Goal: Task Accomplishment & Management: Manage account settings

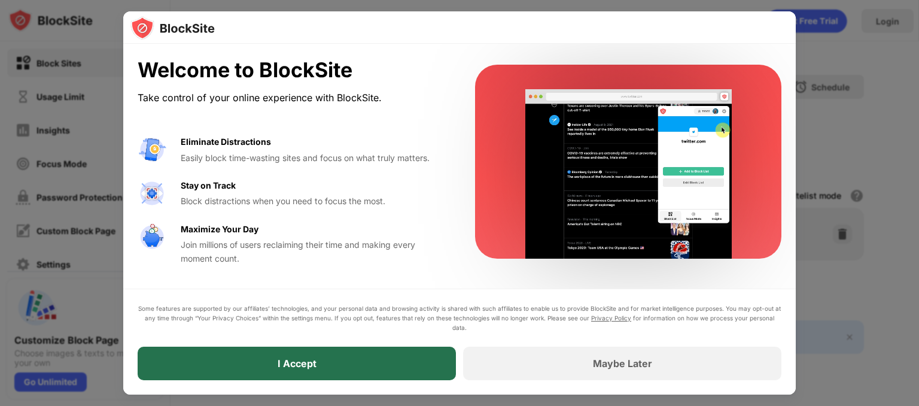
click at [382, 365] on div "I Accept" at bounding box center [297, 362] width 318 height 33
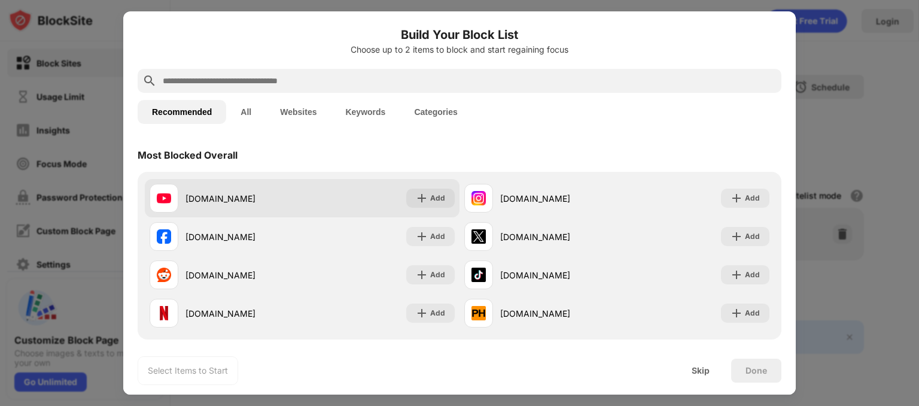
click at [432, 208] on div "youtube.com Add" at bounding box center [302, 198] width 315 height 38
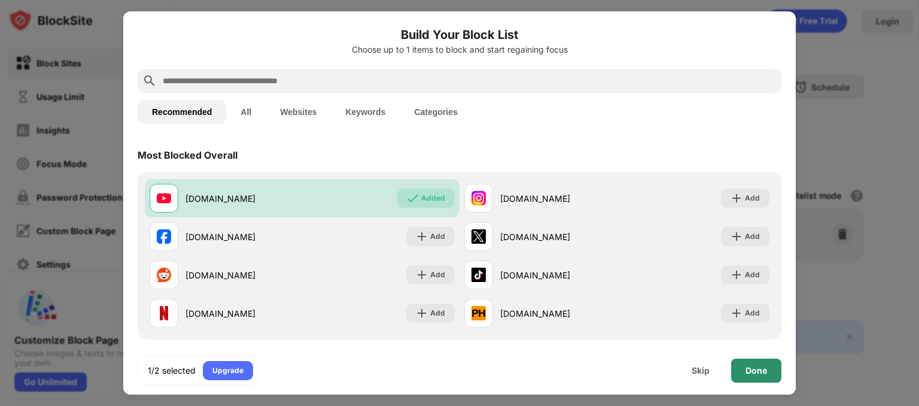
click at [743, 363] on div "Done" at bounding box center [756, 370] width 50 height 24
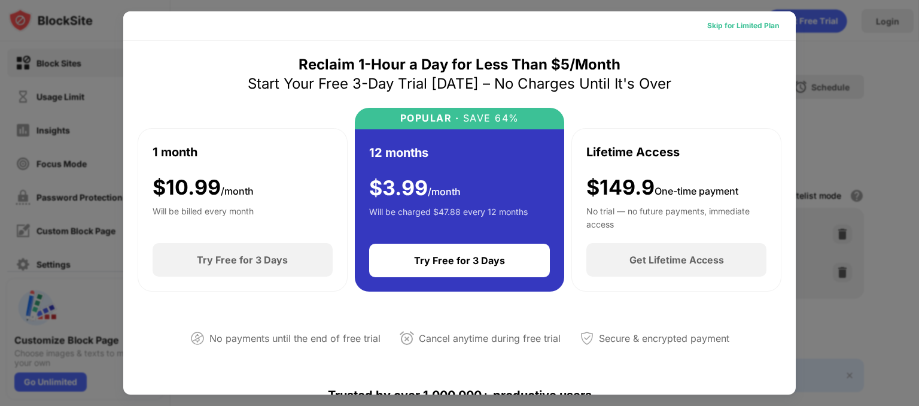
click at [730, 25] on div "Skip for Limited Plan" at bounding box center [743, 26] width 72 height 12
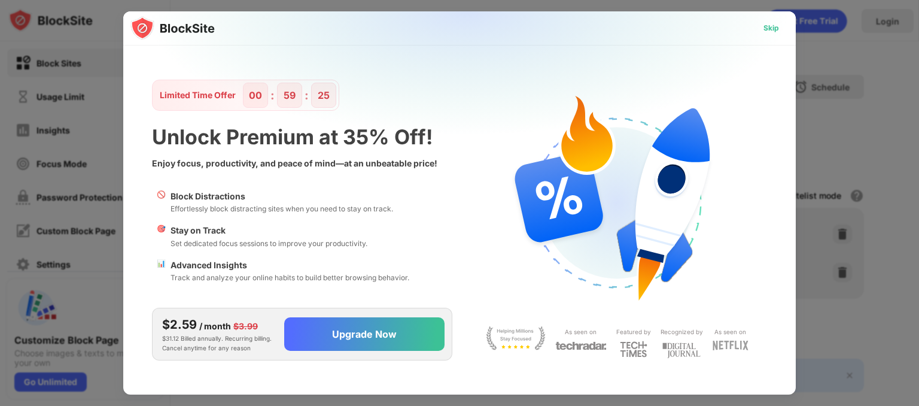
click at [768, 23] on div "Skip" at bounding box center [771, 28] width 16 height 12
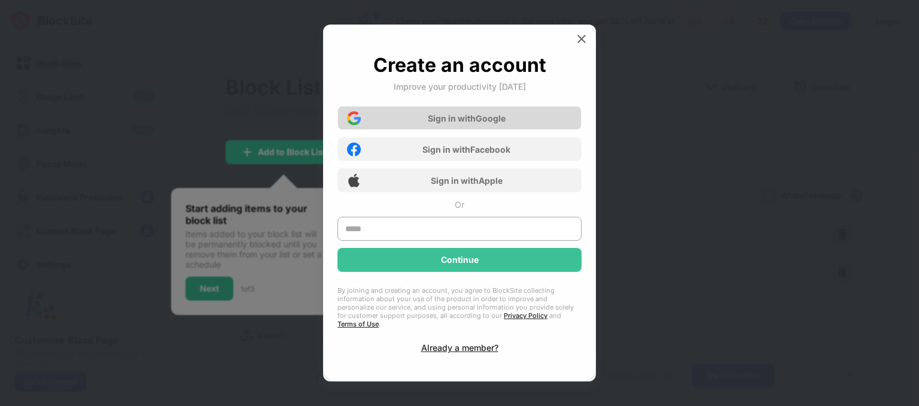
click at [519, 115] on div "Sign in with Google" at bounding box center [459, 118] width 244 height 24
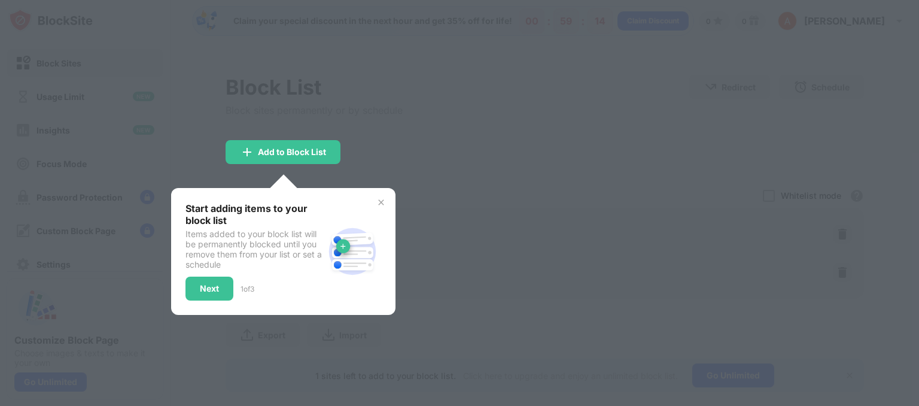
click at [380, 202] on img at bounding box center [381, 202] width 10 height 10
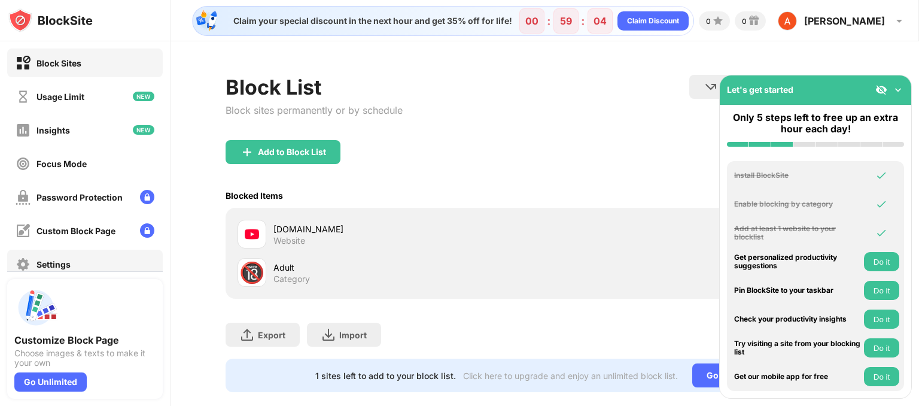
click at [108, 257] on div "Settings" at bounding box center [85, 263] width 156 height 29
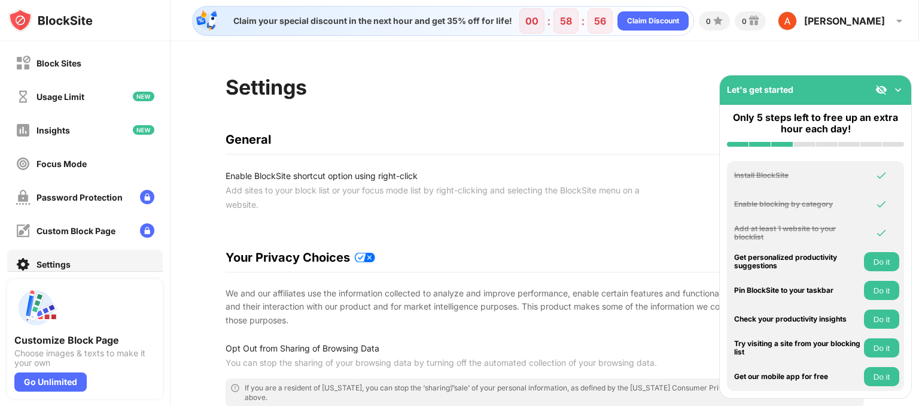
click at [900, 90] on img at bounding box center [898, 90] width 12 height 12
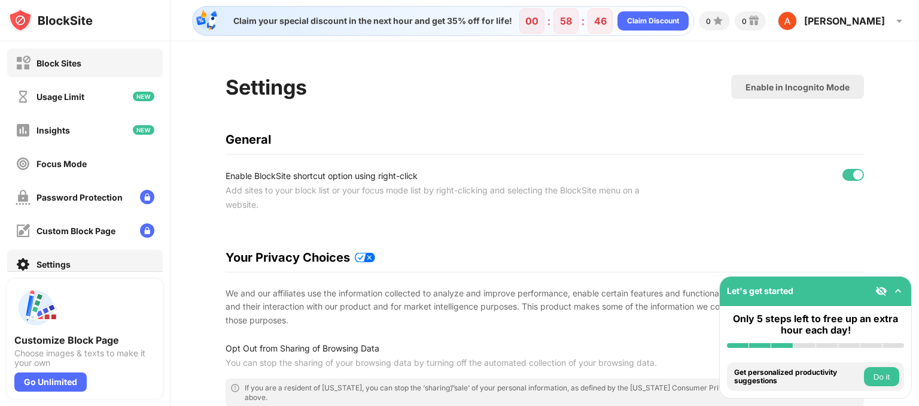
click at [91, 65] on div "Block Sites" at bounding box center [85, 62] width 156 height 29
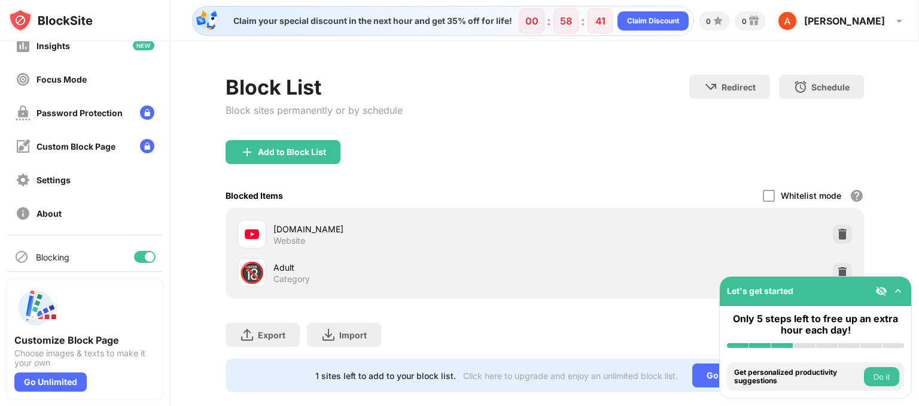
scroll to position [91, 0]
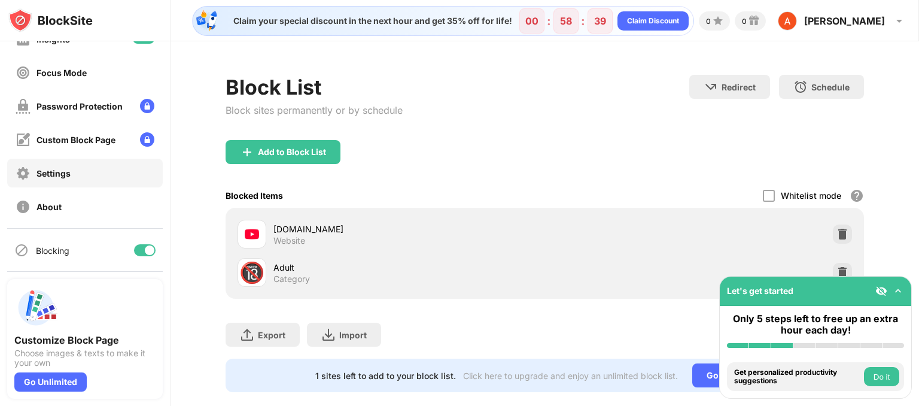
click at [113, 179] on div "Settings" at bounding box center [85, 172] width 156 height 29
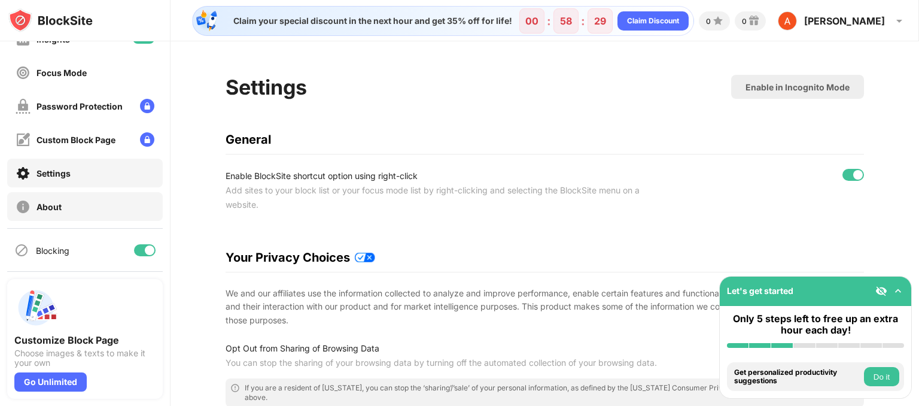
click at [103, 199] on div "About" at bounding box center [85, 206] width 156 height 29
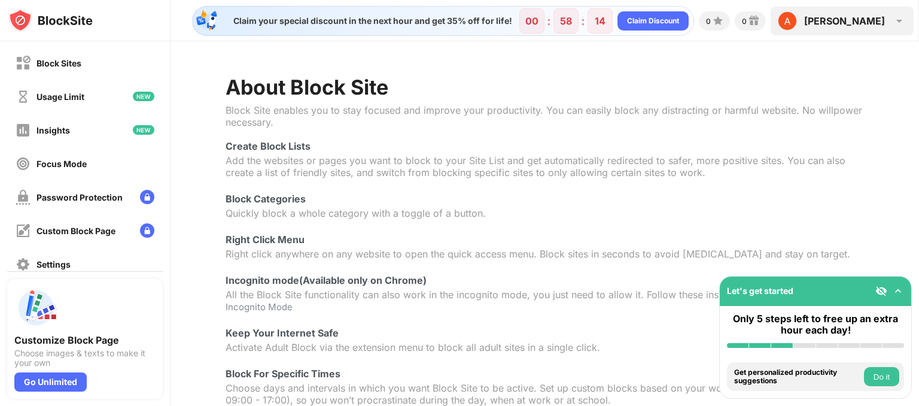
click at [797, 22] on img at bounding box center [787, 20] width 19 height 19
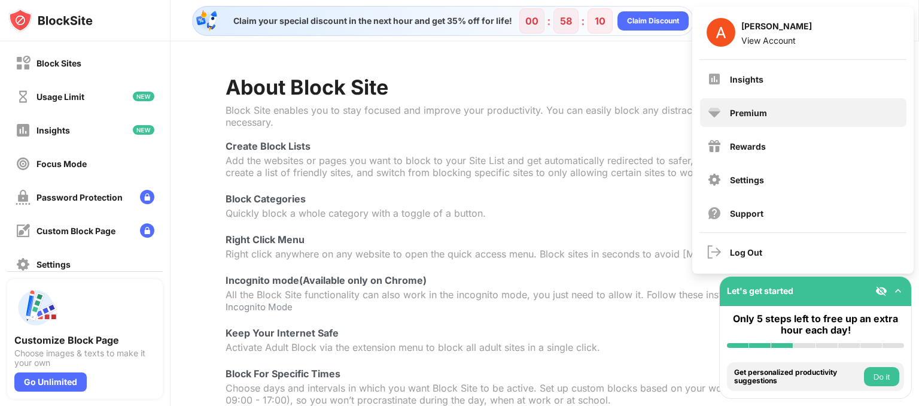
click at [815, 111] on div "Premium" at bounding box center [803, 112] width 206 height 29
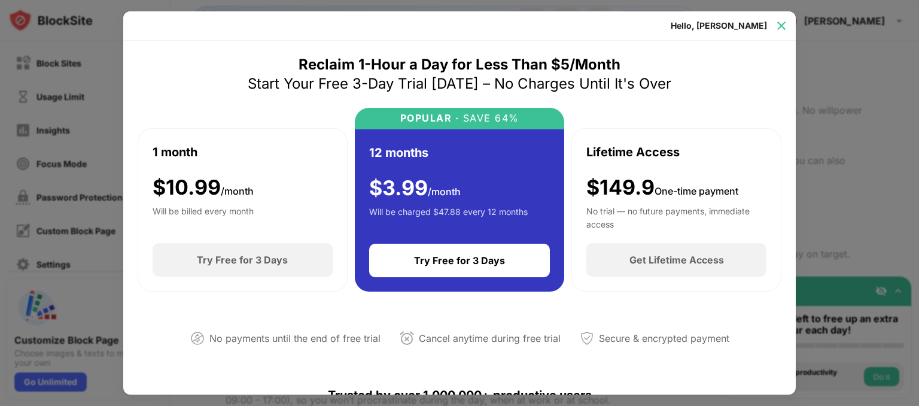
click at [778, 27] on img at bounding box center [781, 26] width 12 height 12
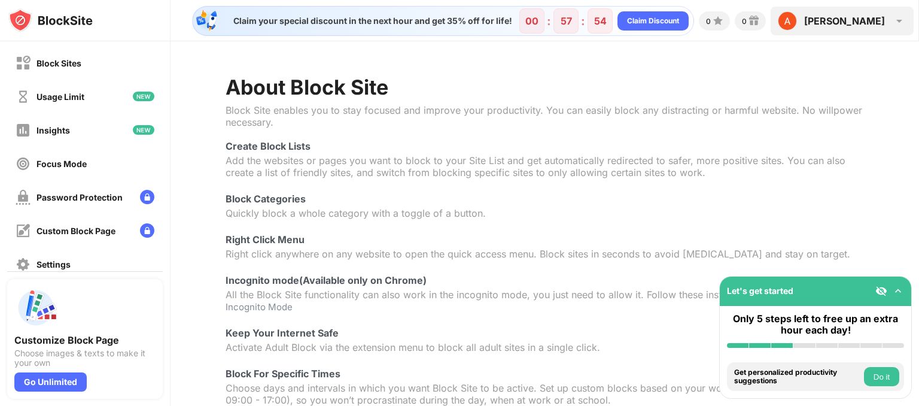
click at [864, 25] on div "[PERSON_NAME]" at bounding box center [844, 21] width 81 height 12
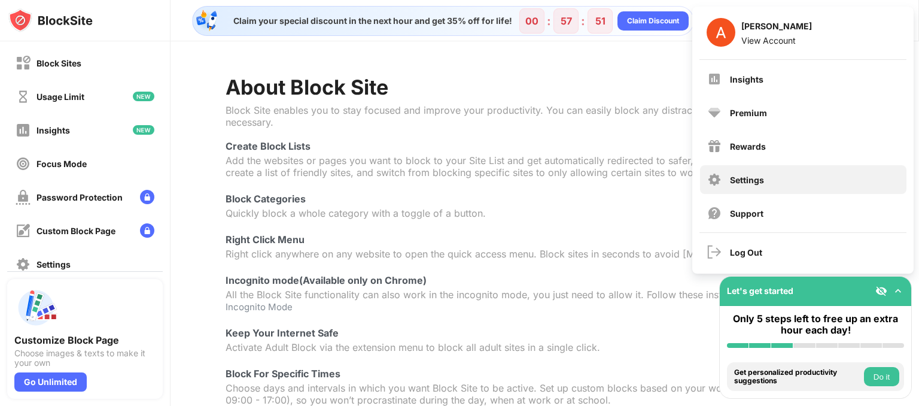
click at [758, 168] on div "Settings" at bounding box center [803, 179] width 206 height 29
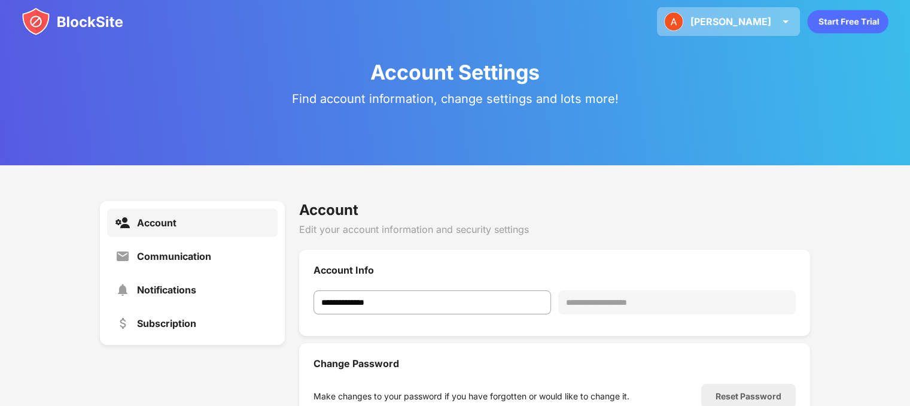
click at [683, 23] on img at bounding box center [673, 21] width 19 height 19
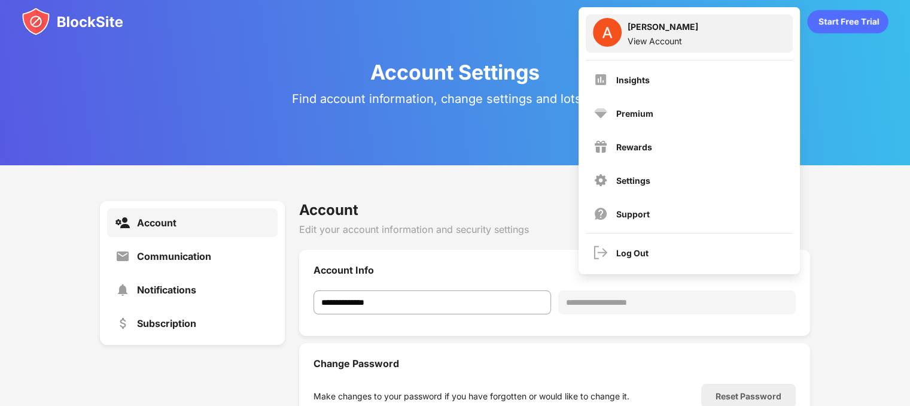
click at [696, 44] on div "Angie Stachler View Account" at bounding box center [689, 33] width 207 height 38
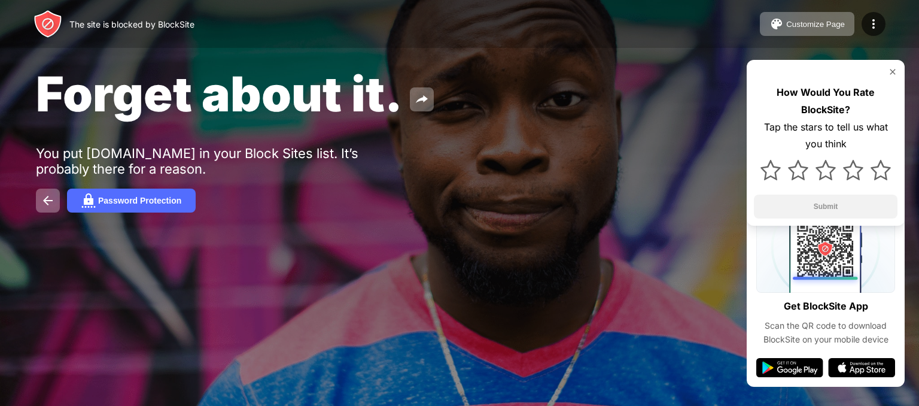
click at [891, 71] on img at bounding box center [893, 72] width 10 height 10
